Goal: Download file/media

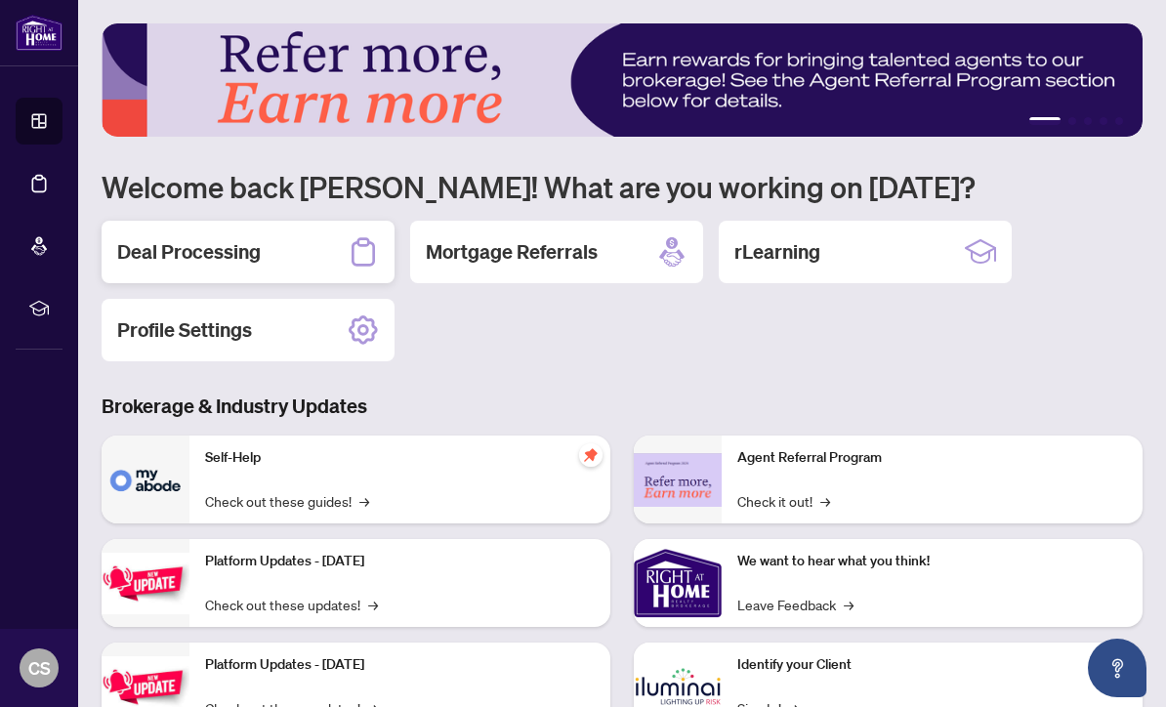
click at [282, 262] on div "Deal Processing" at bounding box center [248, 252] width 293 height 63
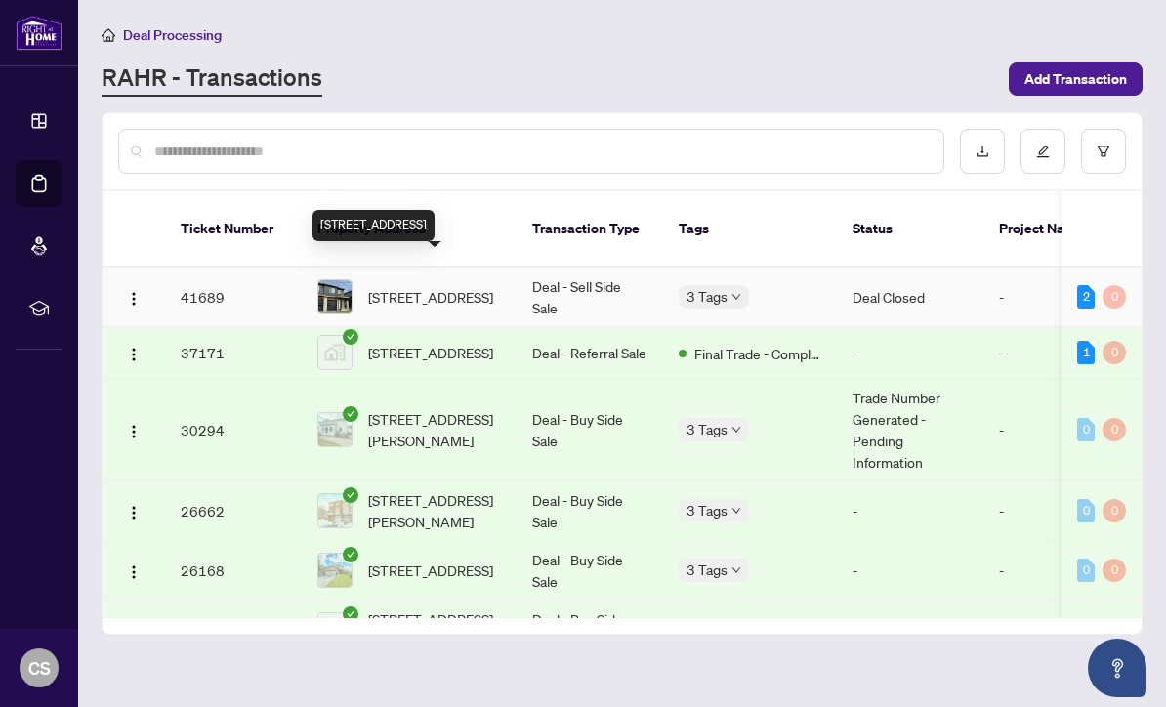
click at [433, 286] on span "[STREET_ADDRESS]" at bounding box center [430, 296] width 125 height 21
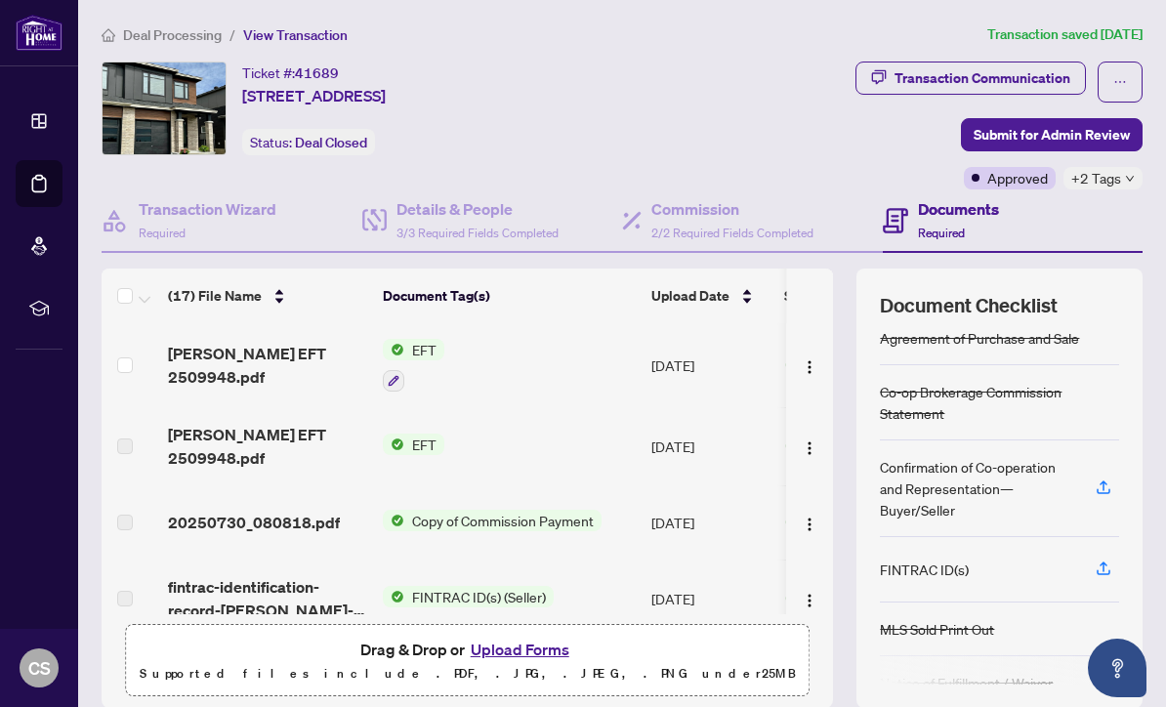
scroll to position [14, 0]
click at [294, 371] on span "[PERSON_NAME] EFT 2509948.pdf" at bounding box center [267, 365] width 199 height 47
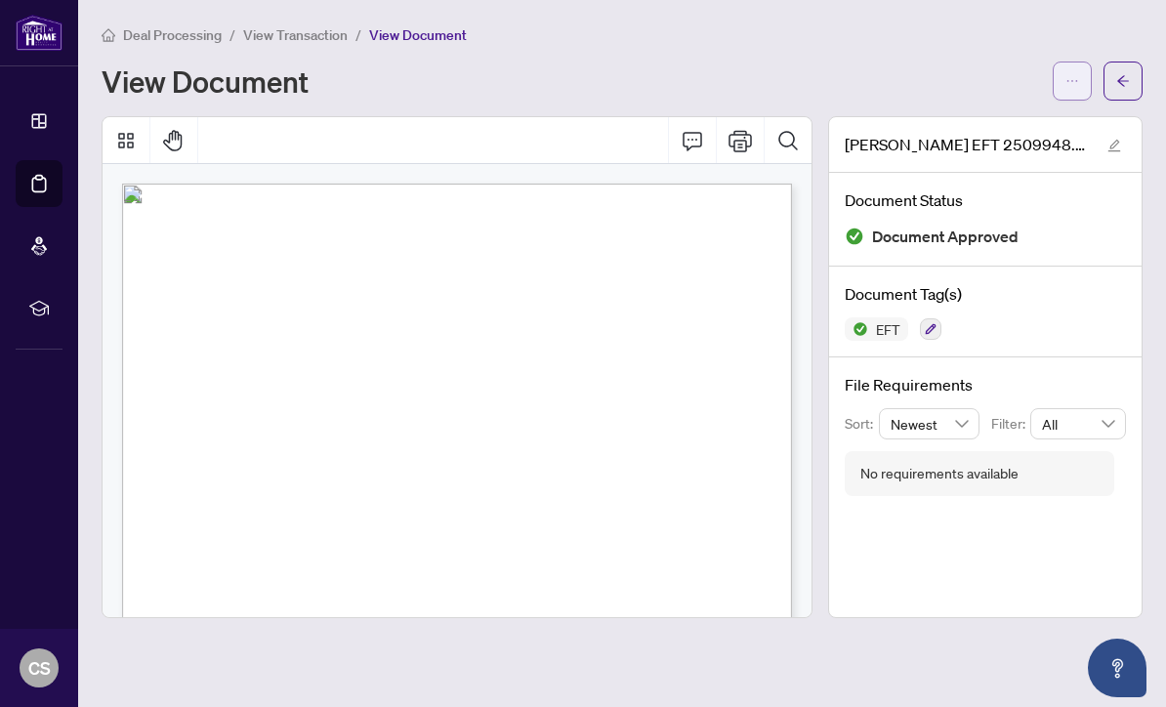
click at [1071, 71] on span "button" at bounding box center [1072, 80] width 14 height 31
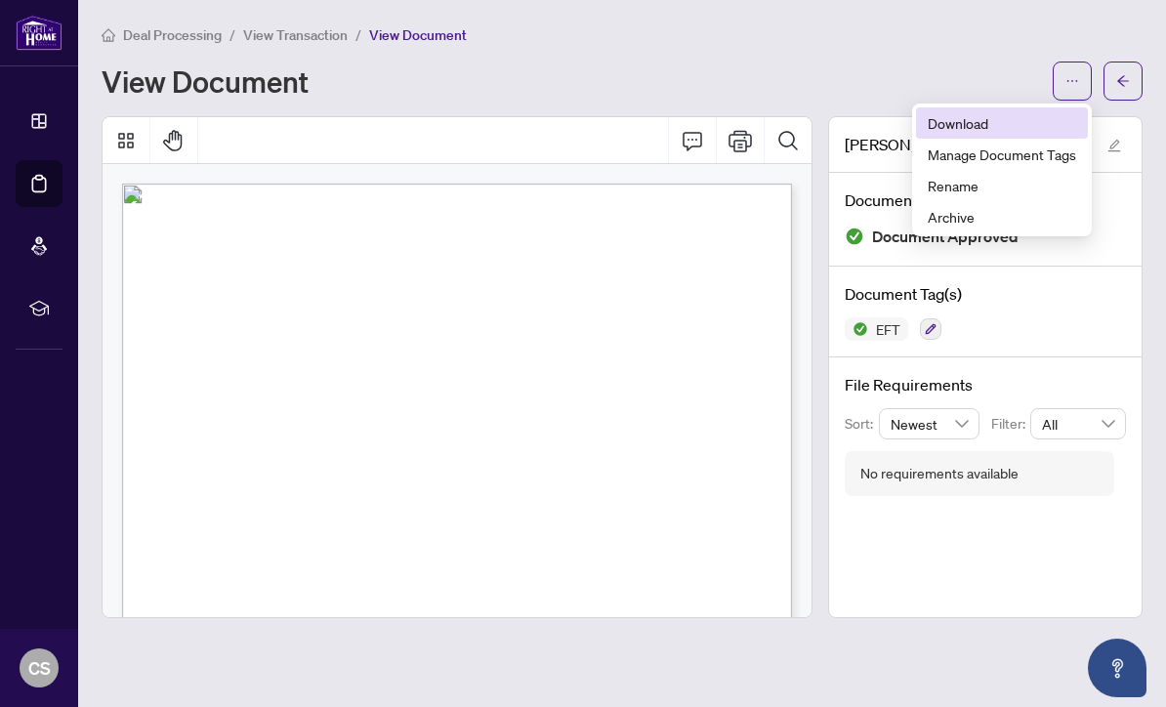
click at [976, 125] on span "Download" at bounding box center [1002, 122] width 148 height 21
